Goal: Check status: Check status

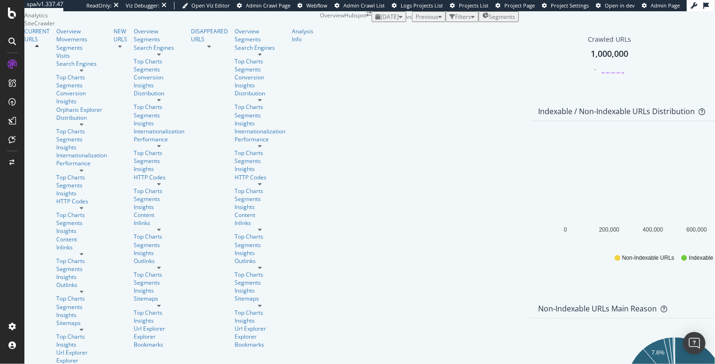
scroll to position [12, 0]
